Goal: Task Accomplishment & Management: Manage account settings

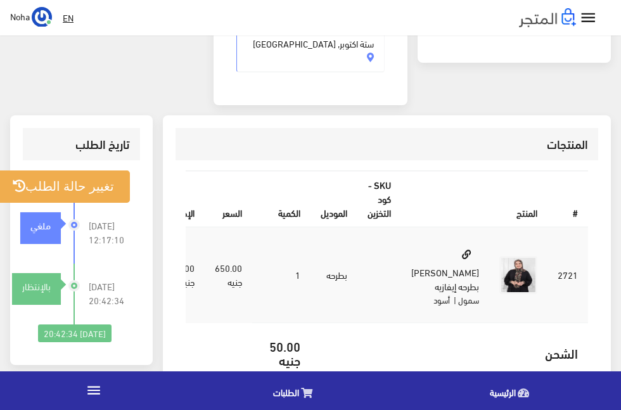
scroll to position [319, 0]
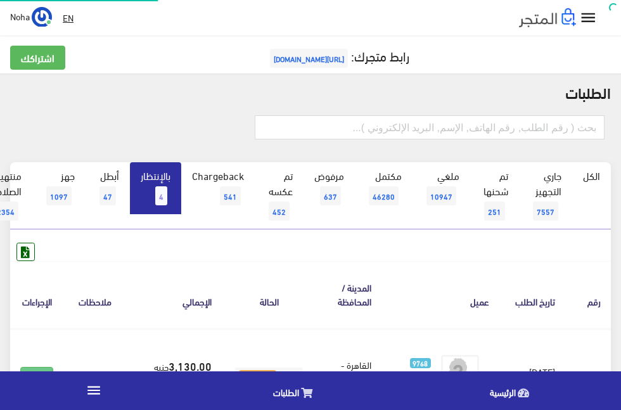
scroll to position [0, -33]
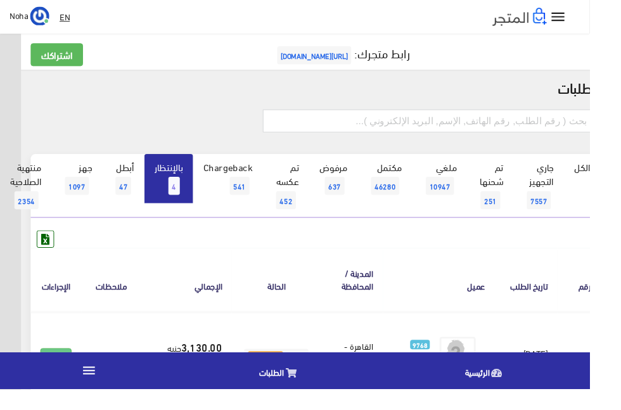
click at [184, 196] on span "4" at bounding box center [183, 195] width 12 height 19
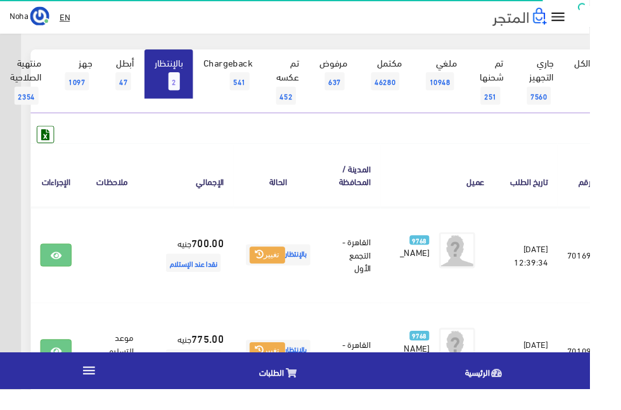
scroll to position [196, -33]
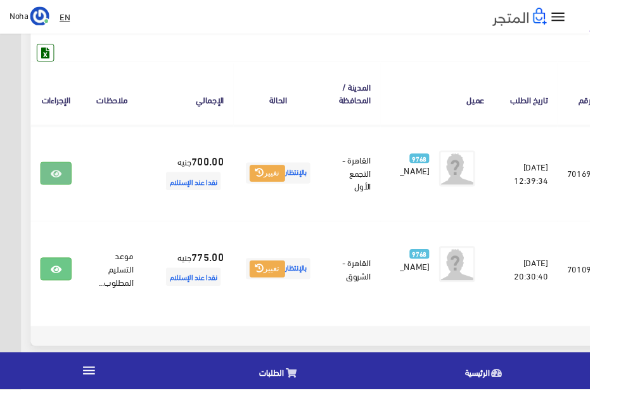
click at [65, 187] on icon at bounding box center [58, 183] width 11 height 10
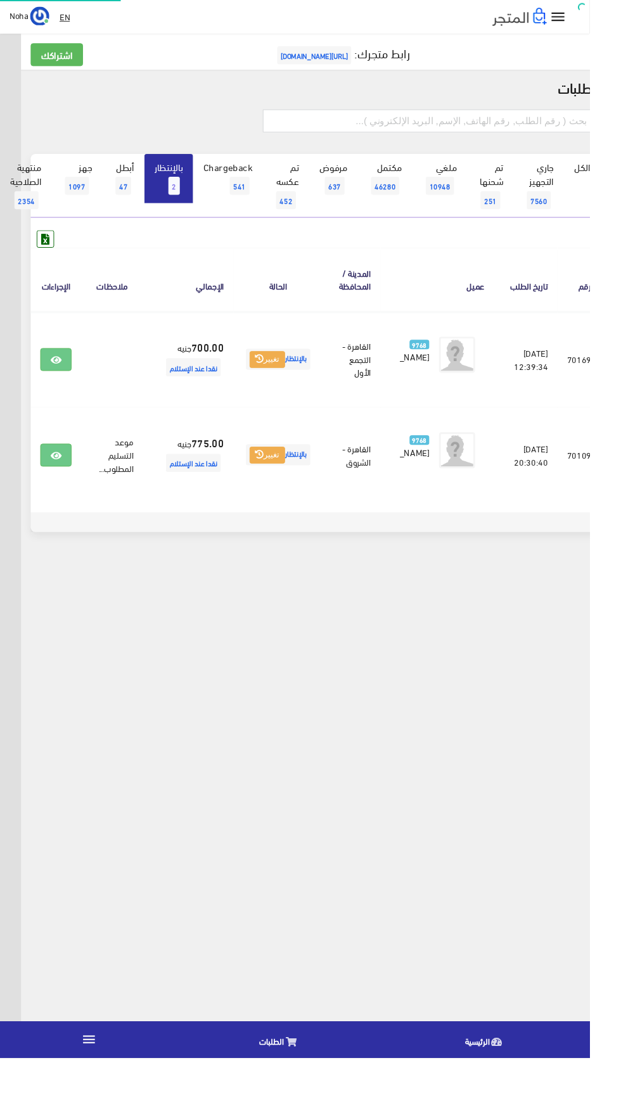
scroll to position [0, -33]
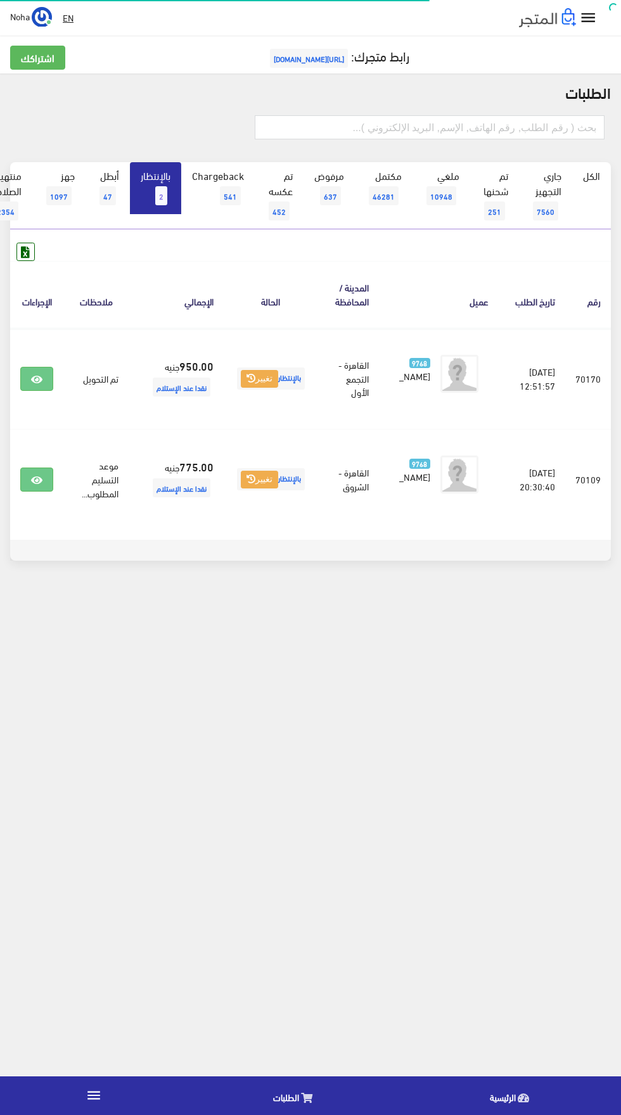
scroll to position [0, -33]
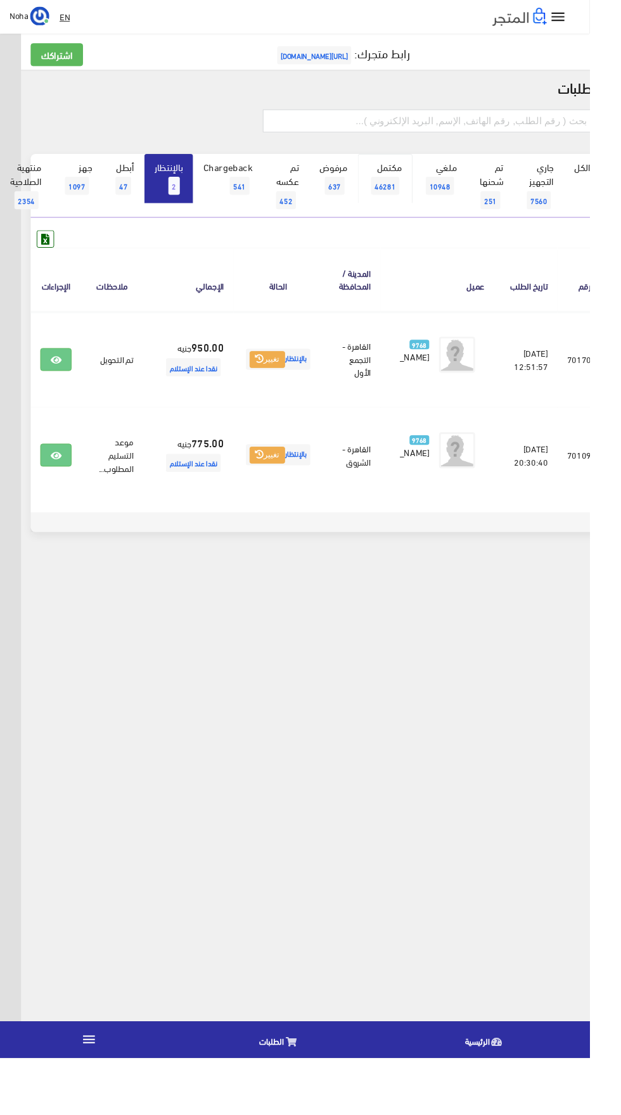
click at [409, 197] on span "46281" at bounding box center [406, 195] width 30 height 19
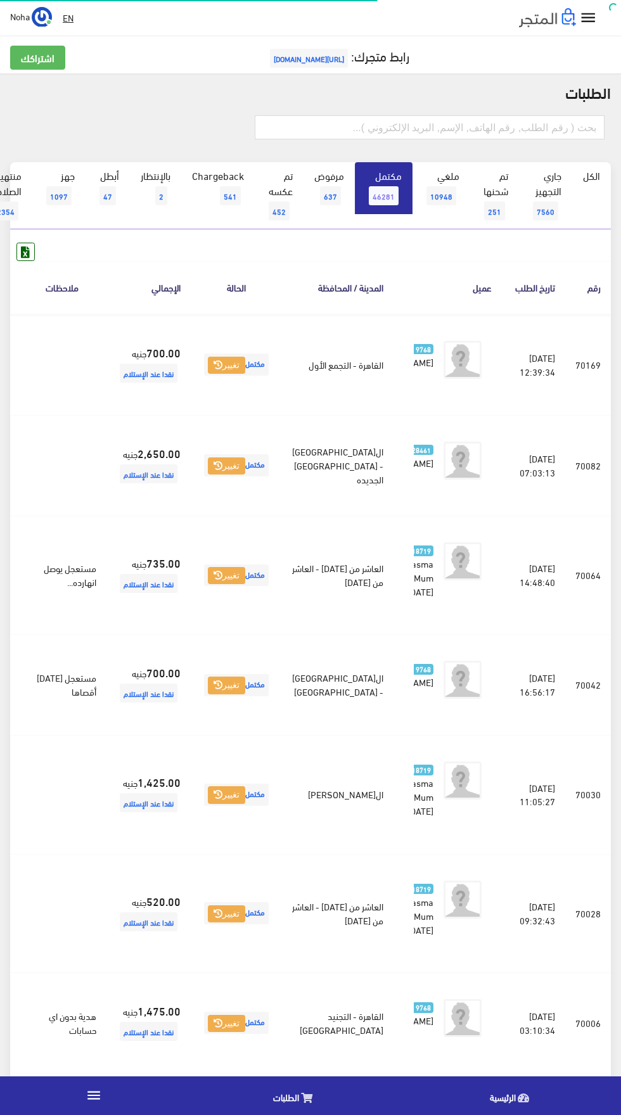
scroll to position [0, -33]
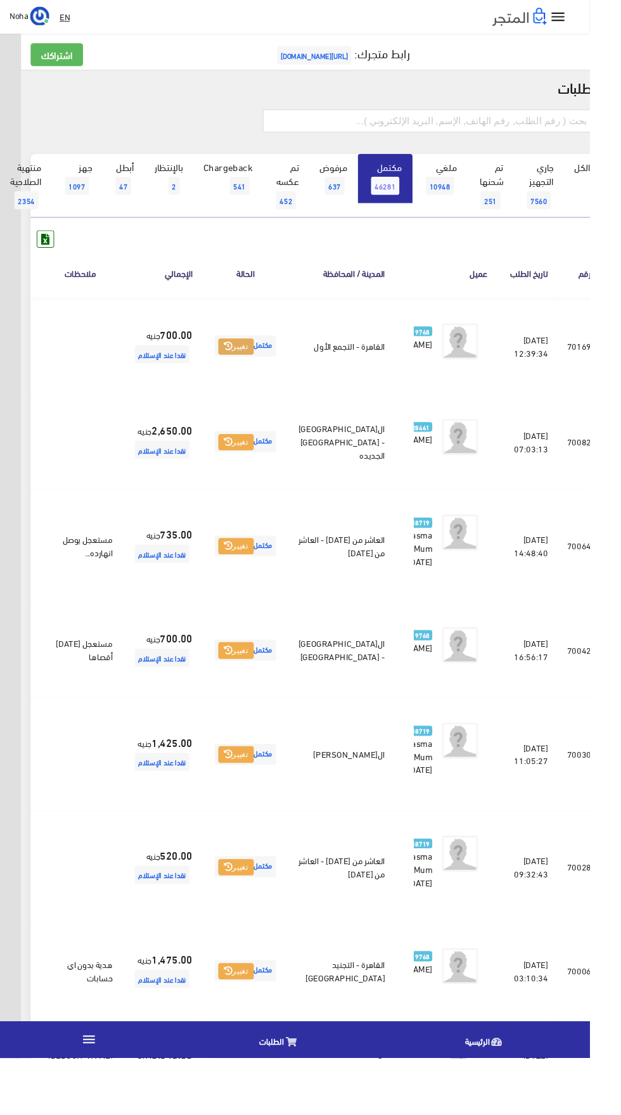
click at [245, 369] on icon at bounding box center [240, 365] width 9 height 9
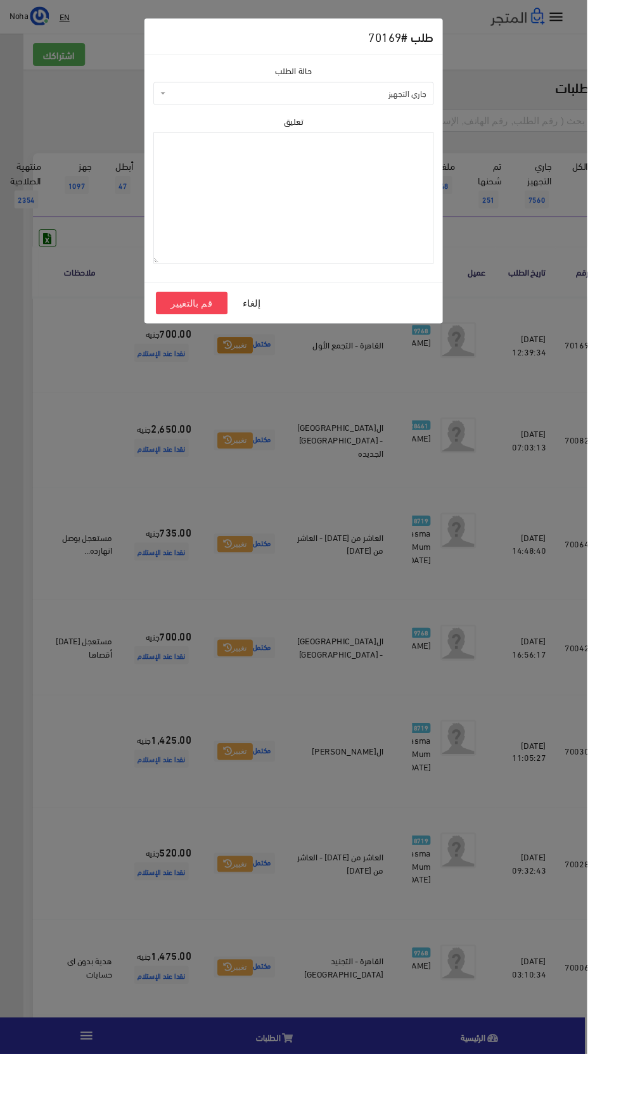
click at [228, 106] on span "جاري التجهيز" at bounding box center [310, 99] width 297 height 24
click at [255, 99] on span "مكتمل" at bounding box center [314, 99] width 272 height 13
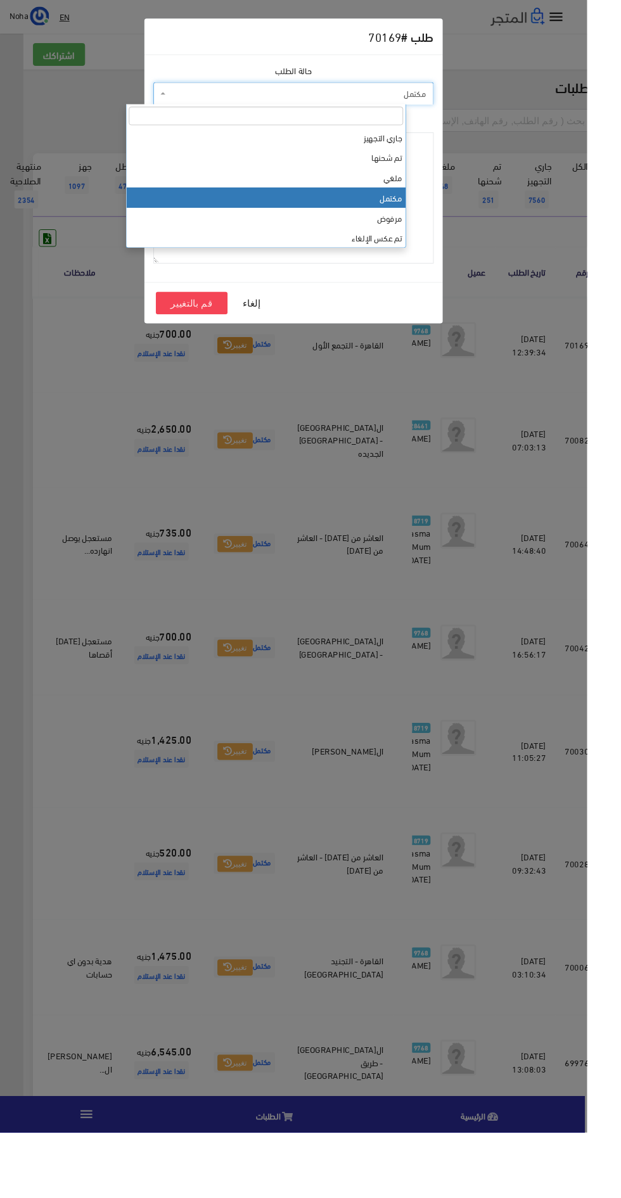
select select "3"
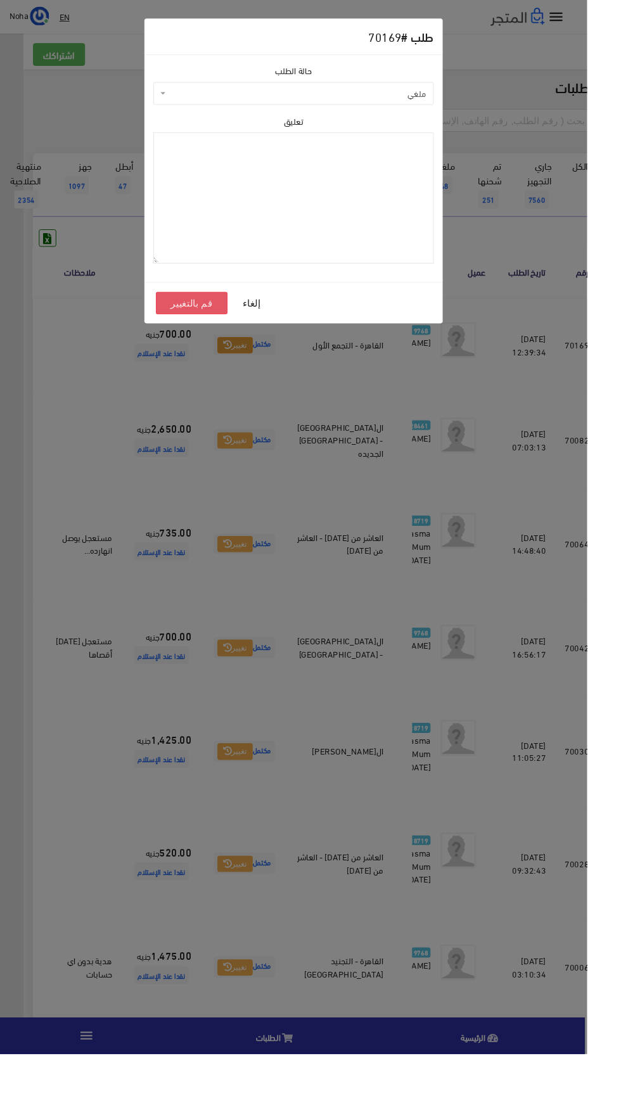
click at [167, 326] on button "قم بالتغيير" at bounding box center [203, 321] width 76 height 24
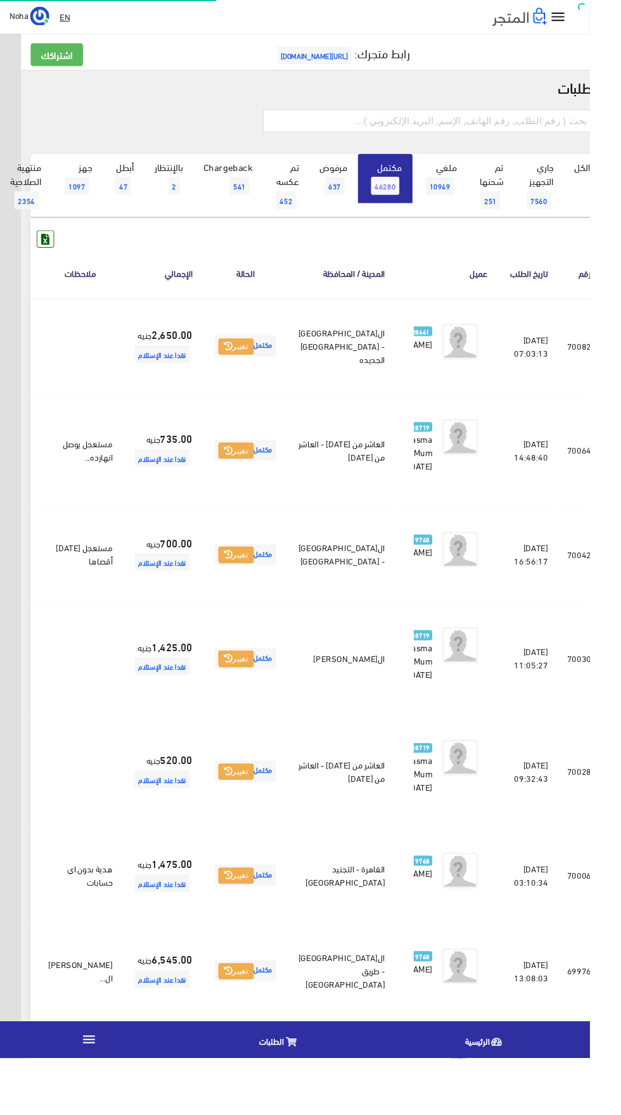
scroll to position [0, -33]
click at [184, 195] on span "2" at bounding box center [183, 195] width 12 height 19
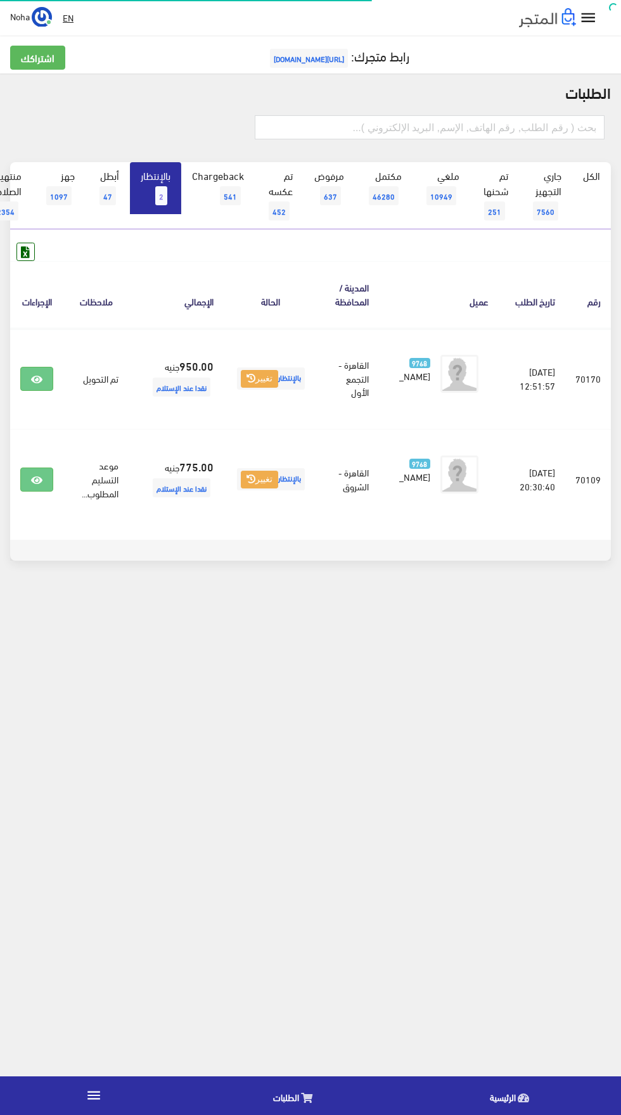
scroll to position [0, -33]
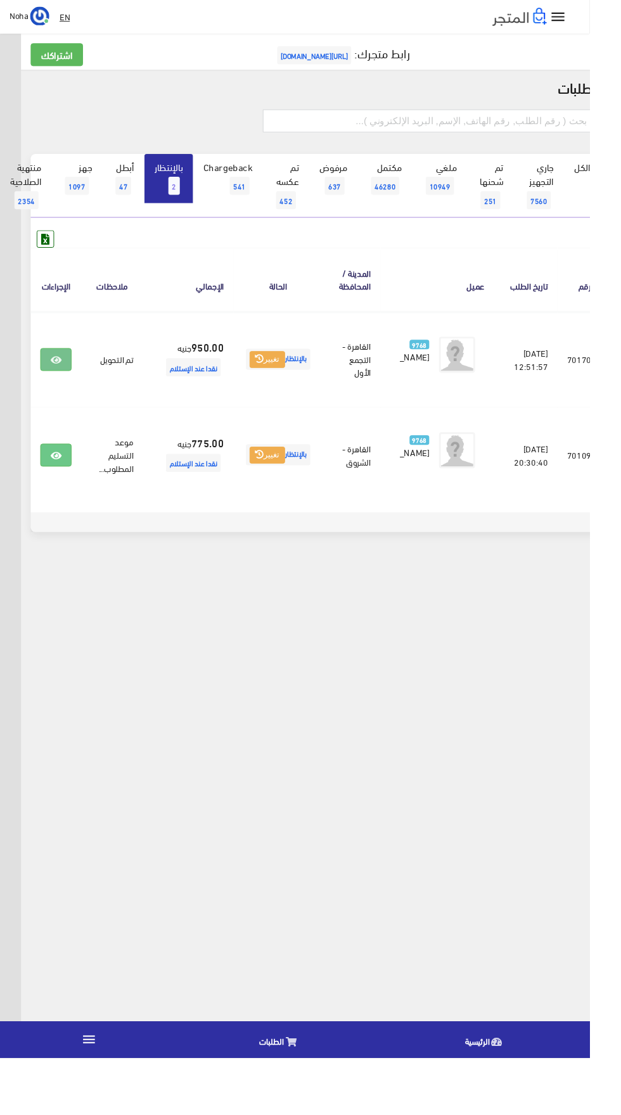
click at [65, 381] on icon at bounding box center [58, 379] width 11 height 10
